Goal: Find specific page/section: Find specific page/section

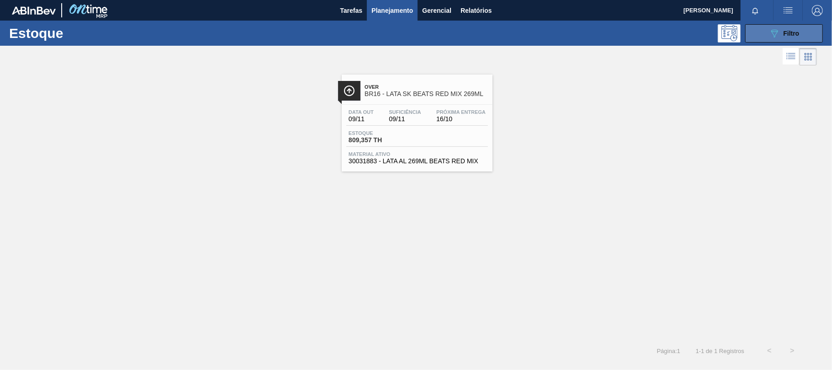
click at [765, 37] on button "089F7B8B-B2A5-4AFE-B5C0-19BA573D28AC Filtro" at bounding box center [785, 33] width 78 height 18
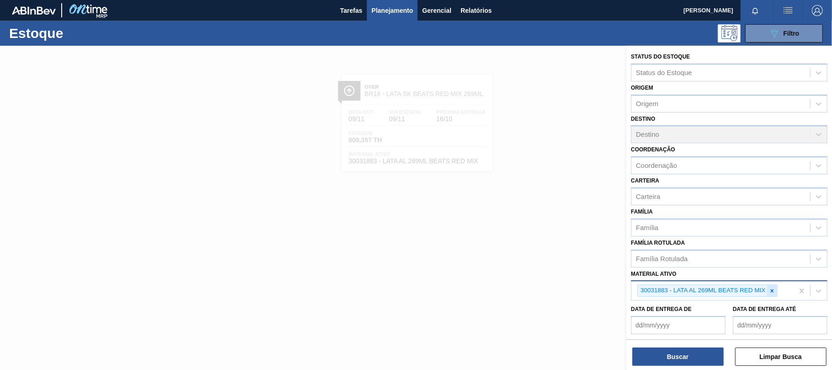
click at [772, 288] on icon at bounding box center [772, 291] width 6 height 6
paste ativo "30034409"
type ativo "30034409"
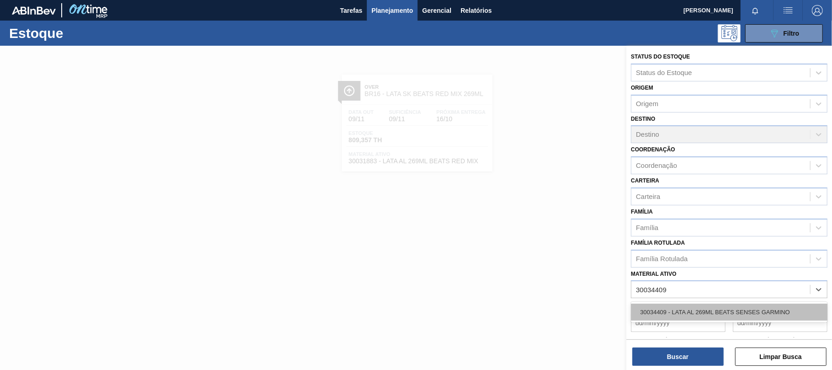
click at [692, 304] on div "30034409 - LATA AL 269ML BEATS SENSES GARMINO" at bounding box center [729, 312] width 197 height 21
click at [692, 304] on div "30034409 - LATA AL 269ML BEATS SENSES GARMINO" at bounding box center [729, 312] width 197 height 17
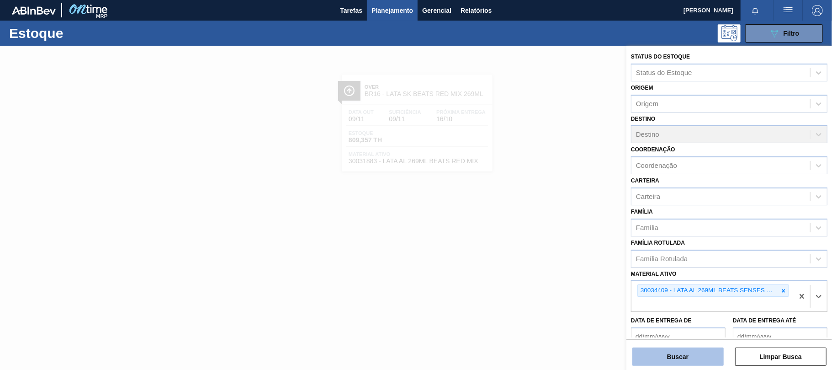
click at [687, 357] on button "Buscar" at bounding box center [678, 356] width 91 height 18
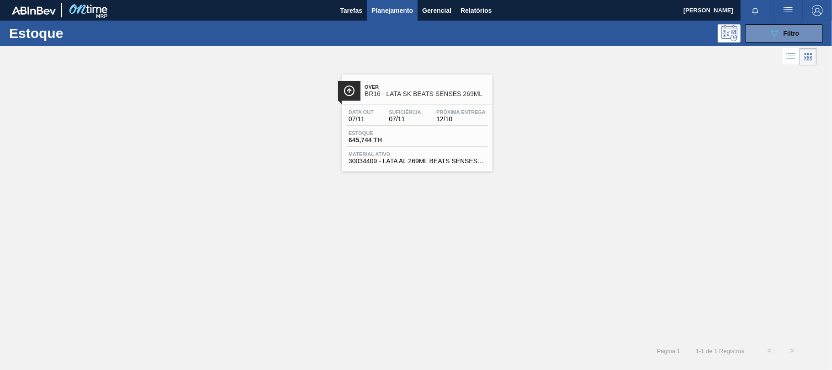
click at [457, 157] on span "Material ativo" at bounding box center [417, 153] width 137 height 5
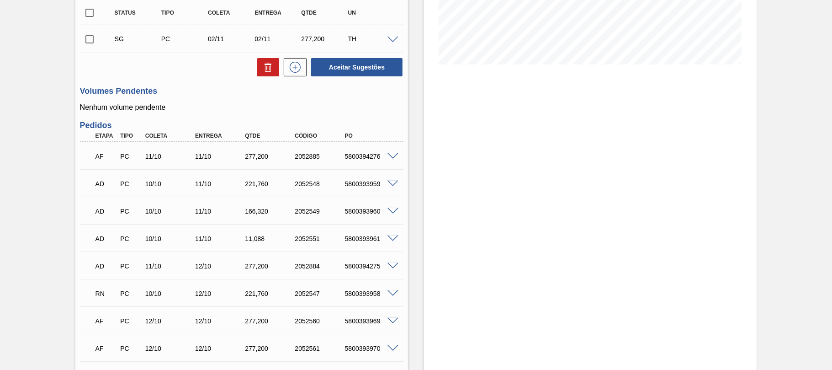
scroll to position [152, 0]
